Goal: Task Accomplishment & Management: Manage account settings

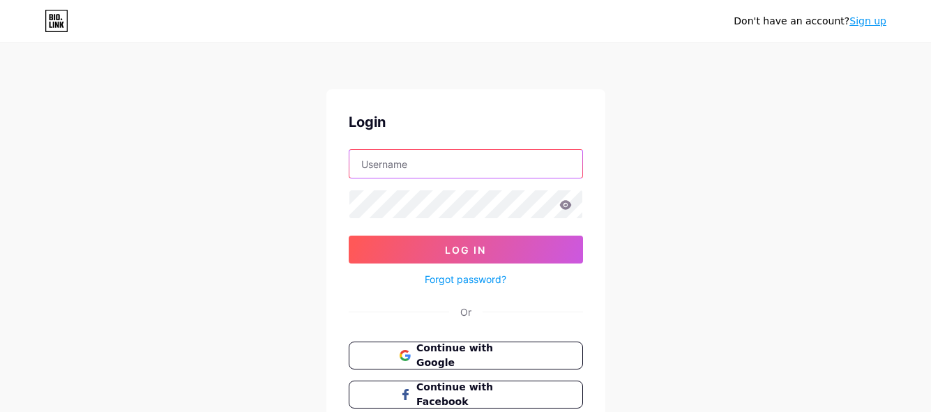
type input "[EMAIL_ADDRESS][DOMAIN_NAME]"
click at [567, 208] on icon at bounding box center [565, 204] width 12 height 9
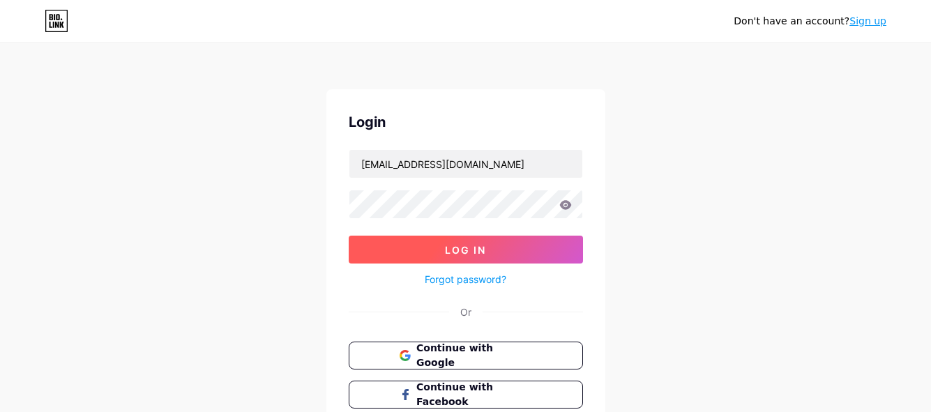
click at [468, 251] on span "Log In" at bounding box center [465, 250] width 41 height 12
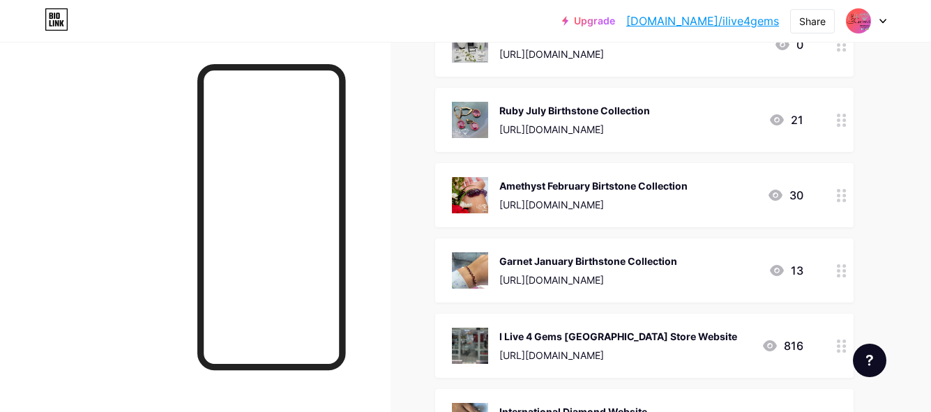
scroll to position [190, 0]
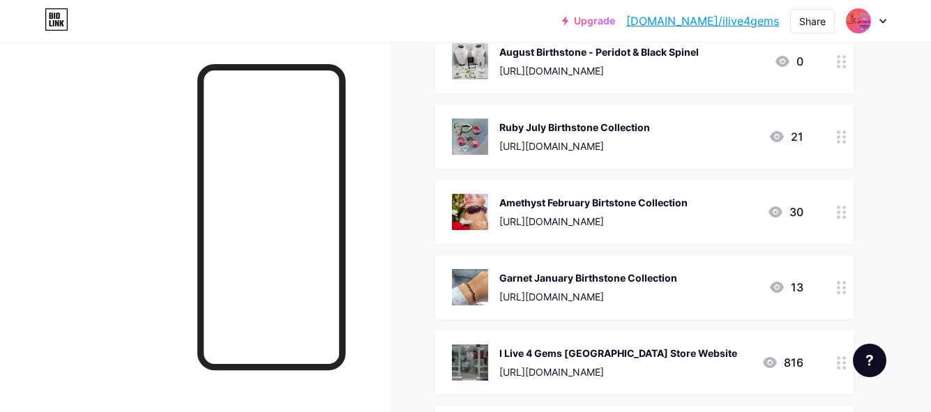
click at [780, 62] on icon at bounding box center [782, 61] width 14 height 11
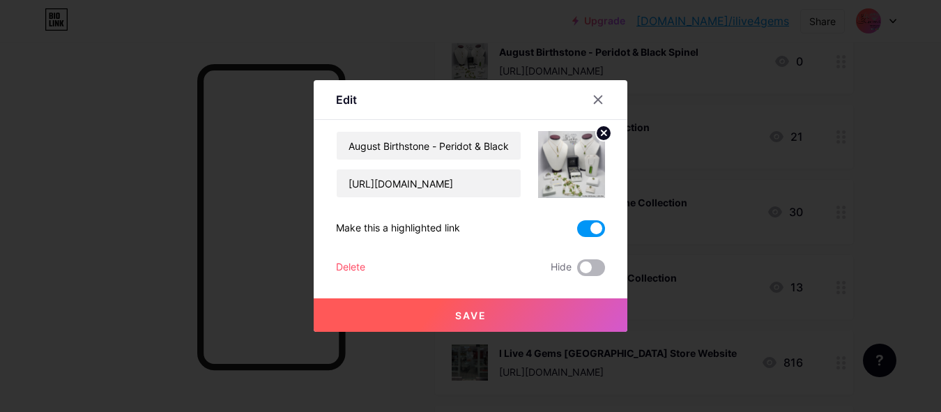
click at [598, 266] on span at bounding box center [591, 267] width 28 height 17
click at [577, 271] on input "checkbox" at bounding box center [577, 271] width 0 height 0
click at [457, 317] on span "Save" at bounding box center [470, 316] width 31 height 12
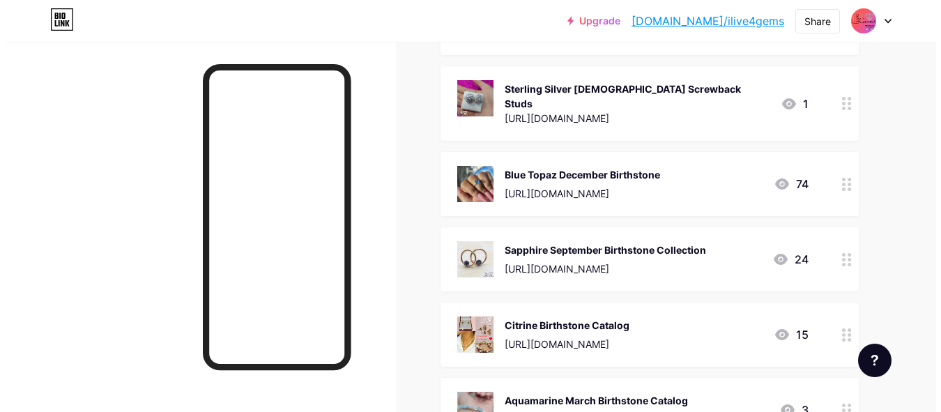
scroll to position [2499, 0]
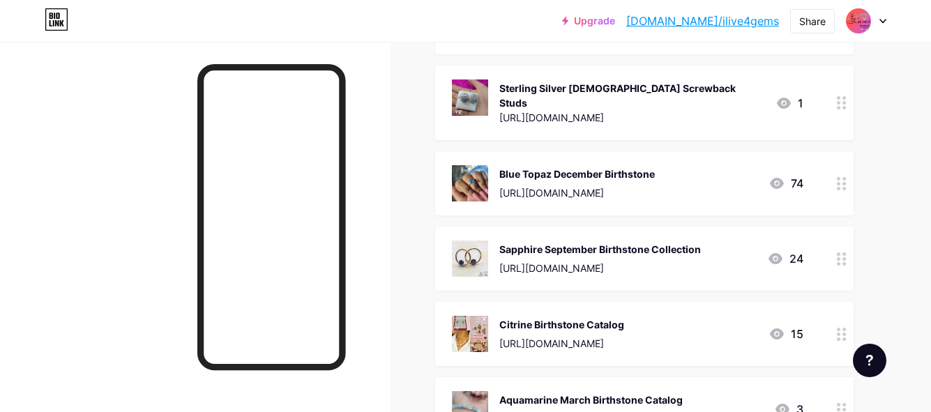
click at [617, 242] on div "Sapphire September Birthstone Collection" at bounding box center [600, 249] width 202 height 15
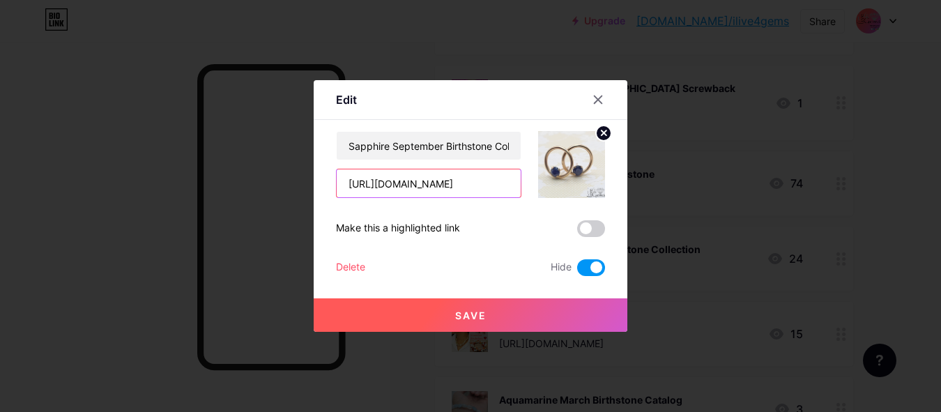
click at [398, 189] on input "[URL][DOMAIN_NAME]" at bounding box center [429, 183] width 184 height 28
drag, startPoint x: 398, startPoint y: 186, endPoint x: 530, endPoint y: 188, distance: 131.8
click at [530, 188] on div "Sapphire September Birthstone Collection [URL][DOMAIN_NAME]" at bounding box center [470, 164] width 269 height 67
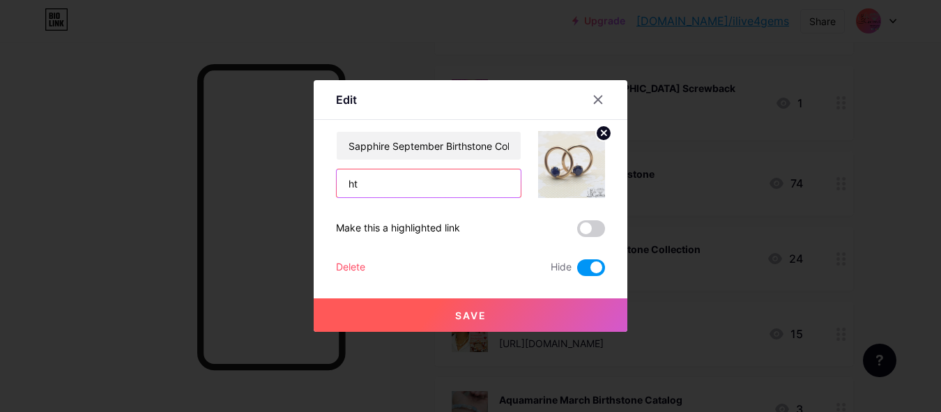
type input "h"
paste input "[URL][DOMAIN_NAME]"
type input "[URL][DOMAIN_NAME]"
click at [581, 267] on span at bounding box center [591, 267] width 28 height 17
click at [577, 271] on input "checkbox" at bounding box center [577, 271] width 0 height 0
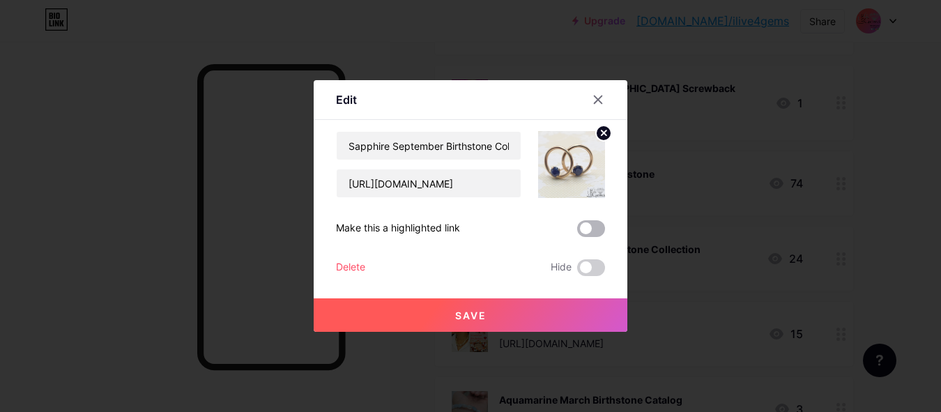
click at [600, 228] on span at bounding box center [591, 228] width 28 height 17
click at [577, 232] on input "checkbox" at bounding box center [577, 232] width 0 height 0
click at [469, 314] on span "Save" at bounding box center [470, 316] width 31 height 12
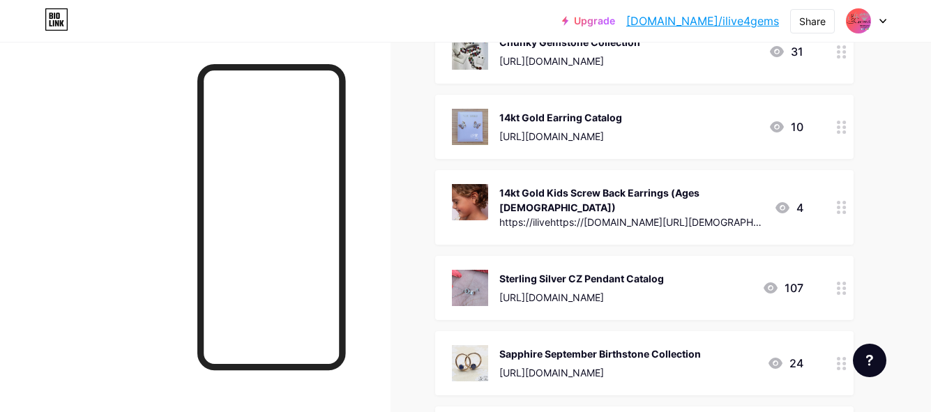
scroll to position [2232, 0]
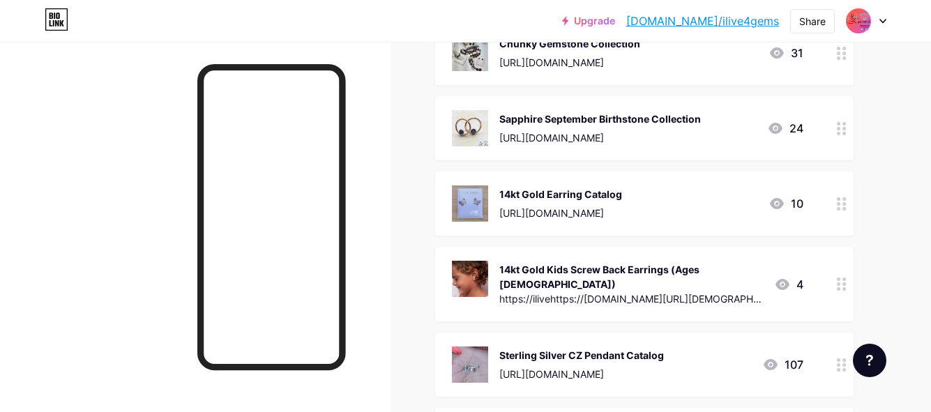
click at [572, 117] on div "Sapphire September Birthstone Collection" at bounding box center [600, 119] width 202 height 15
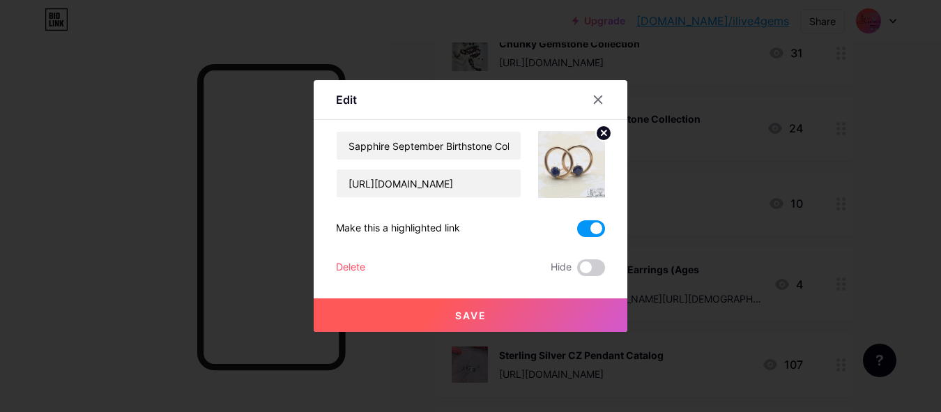
click at [475, 310] on span "Save" at bounding box center [470, 316] width 31 height 12
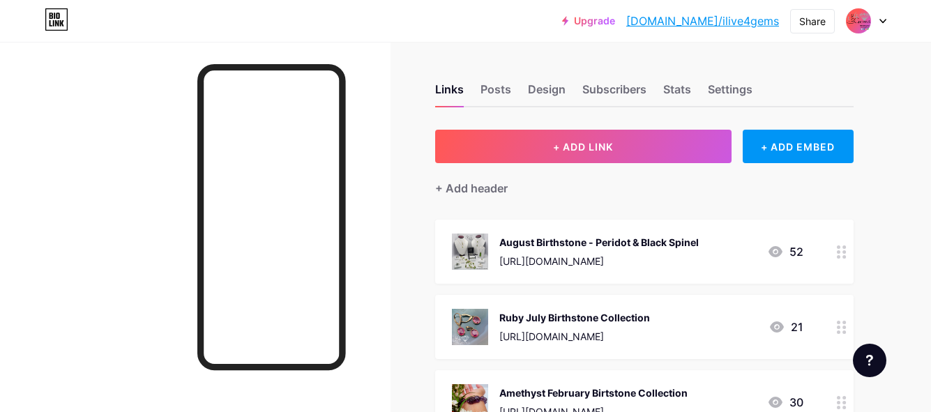
scroll to position [165, 0]
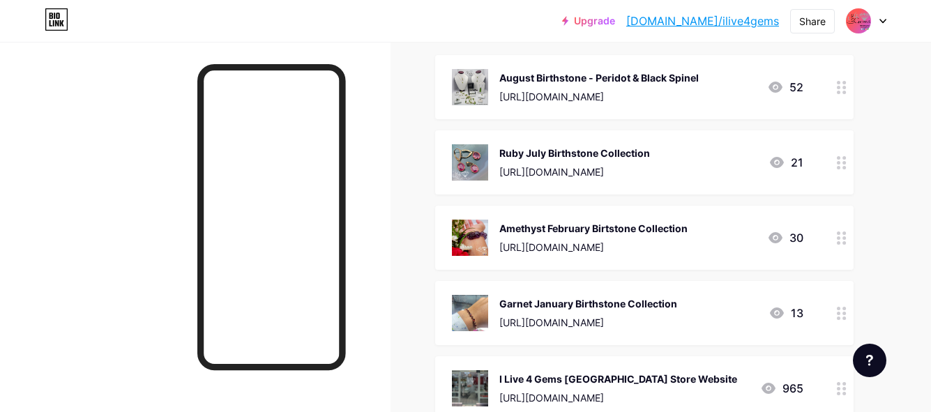
click at [599, 93] on div "[URL][DOMAIN_NAME]" at bounding box center [598, 96] width 199 height 15
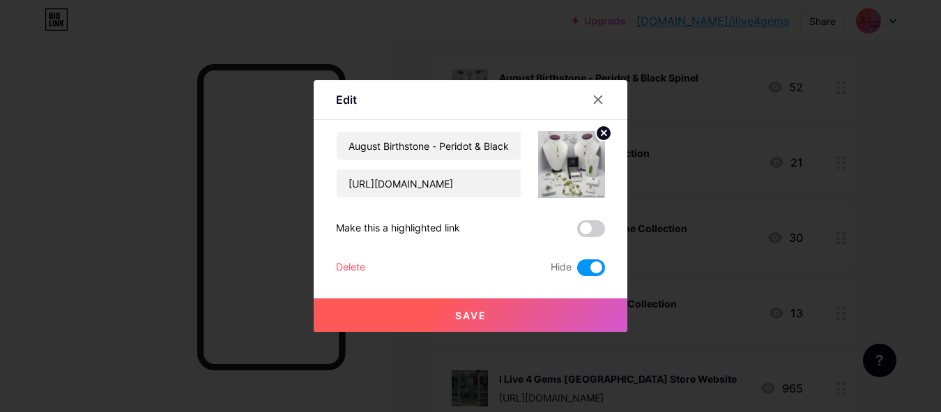
click at [587, 267] on span at bounding box center [591, 267] width 28 height 17
click at [577, 271] on input "checkbox" at bounding box center [577, 271] width 0 height 0
click at [599, 265] on span at bounding box center [591, 267] width 28 height 17
click at [577, 271] on input "checkbox" at bounding box center [577, 271] width 0 height 0
click at [467, 315] on span "Save" at bounding box center [470, 316] width 31 height 12
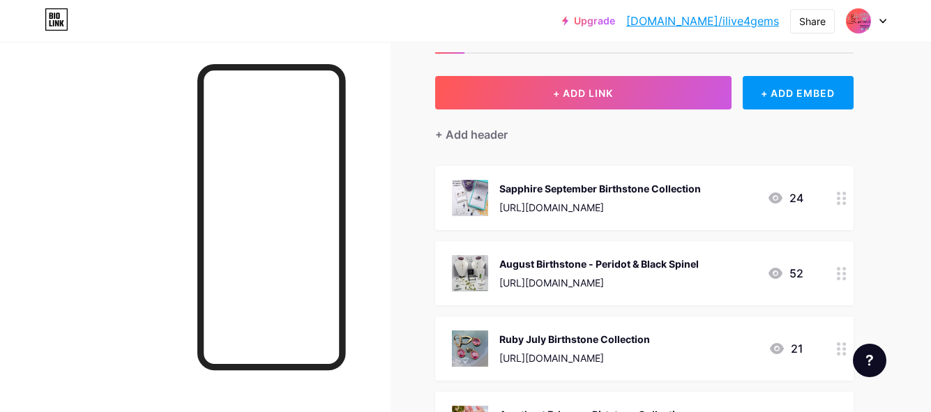
scroll to position [56, 0]
